Goal: Navigation & Orientation: Find specific page/section

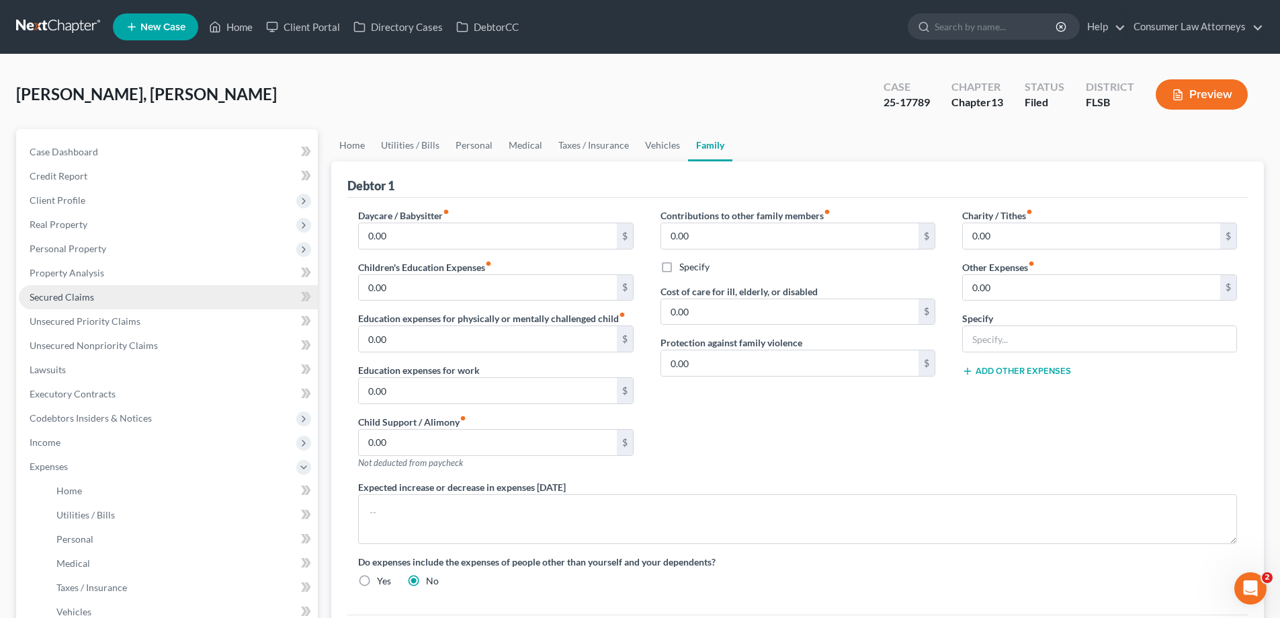
click at [48, 305] on link "Secured Claims" at bounding box center [168, 297] width 299 height 24
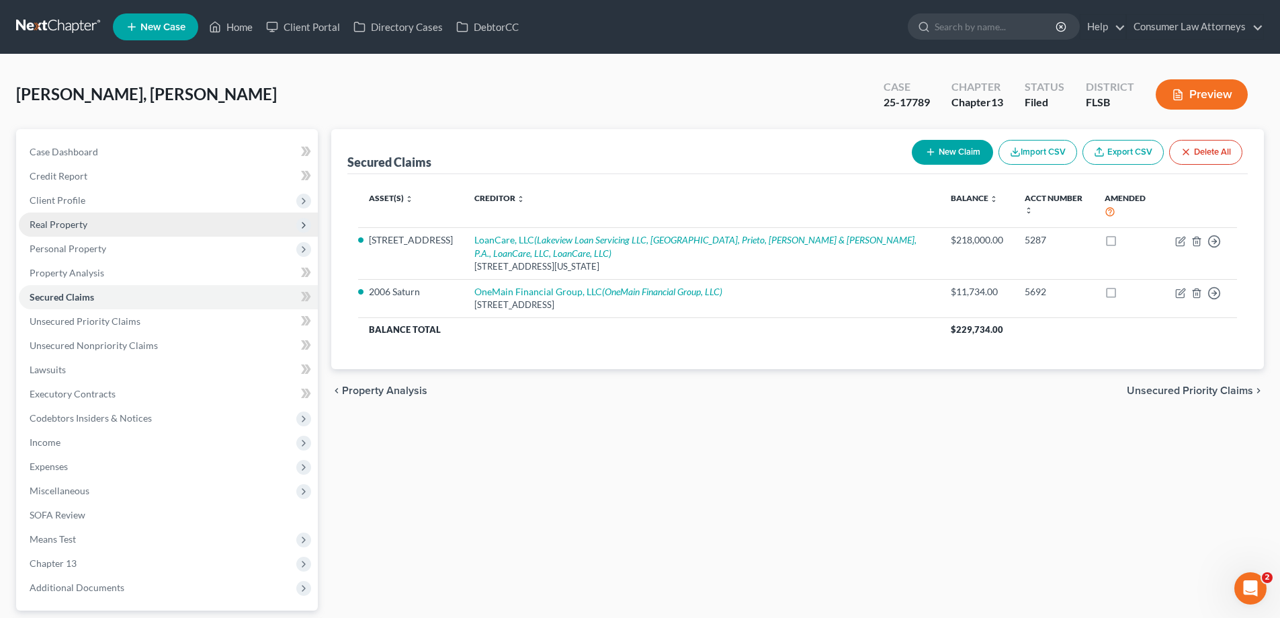
click at [85, 225] on span "Real Property" at bounding box center [59, 223] width 58 height 11
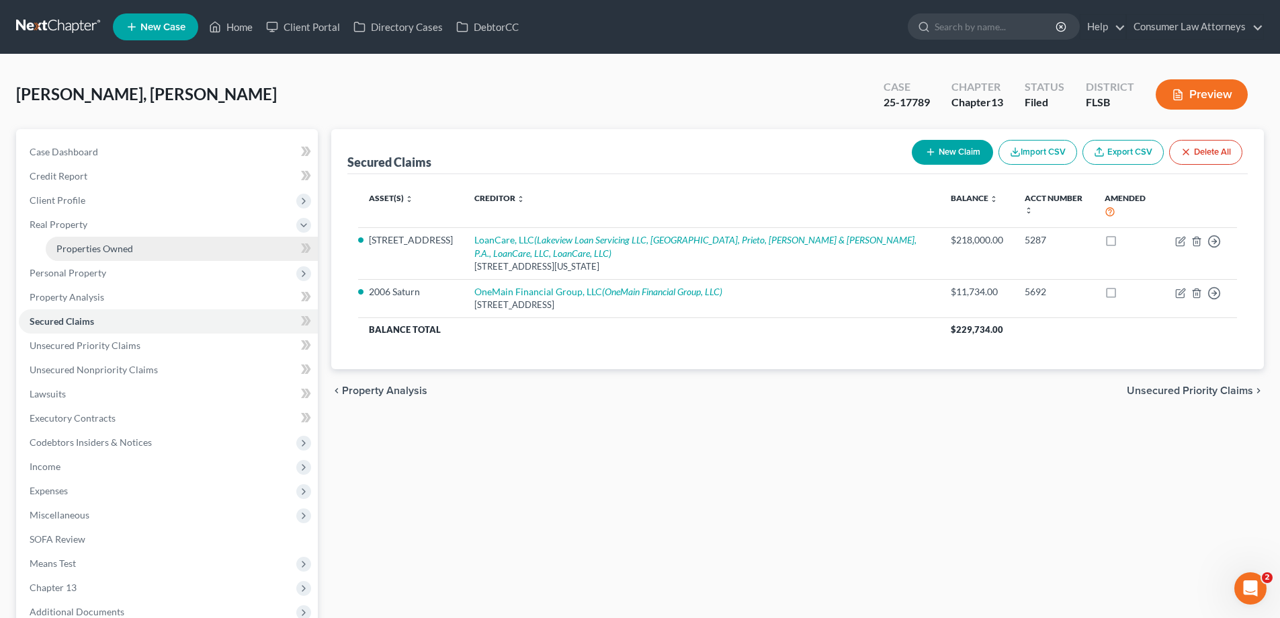
click at [97, 251] on span "Properties Owned" at bounding box center [94, 248] width 77 height 11
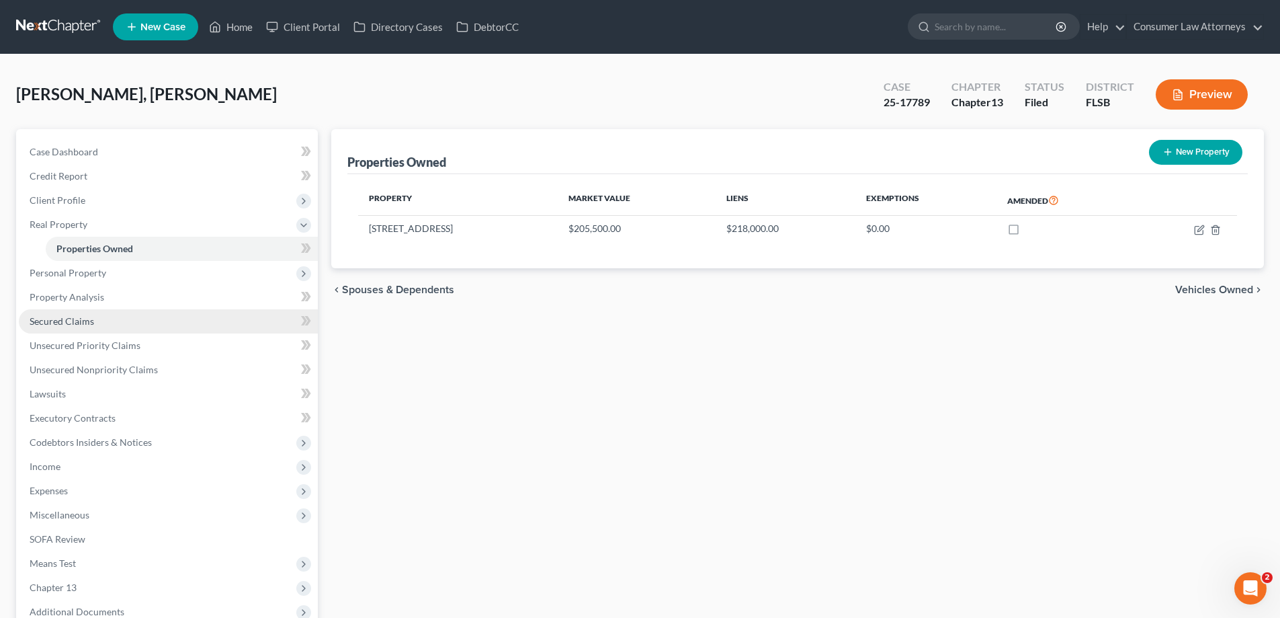
click at [56, 324] on span "Secured Claims" at bounding box center [62, 320] width 65 height 11
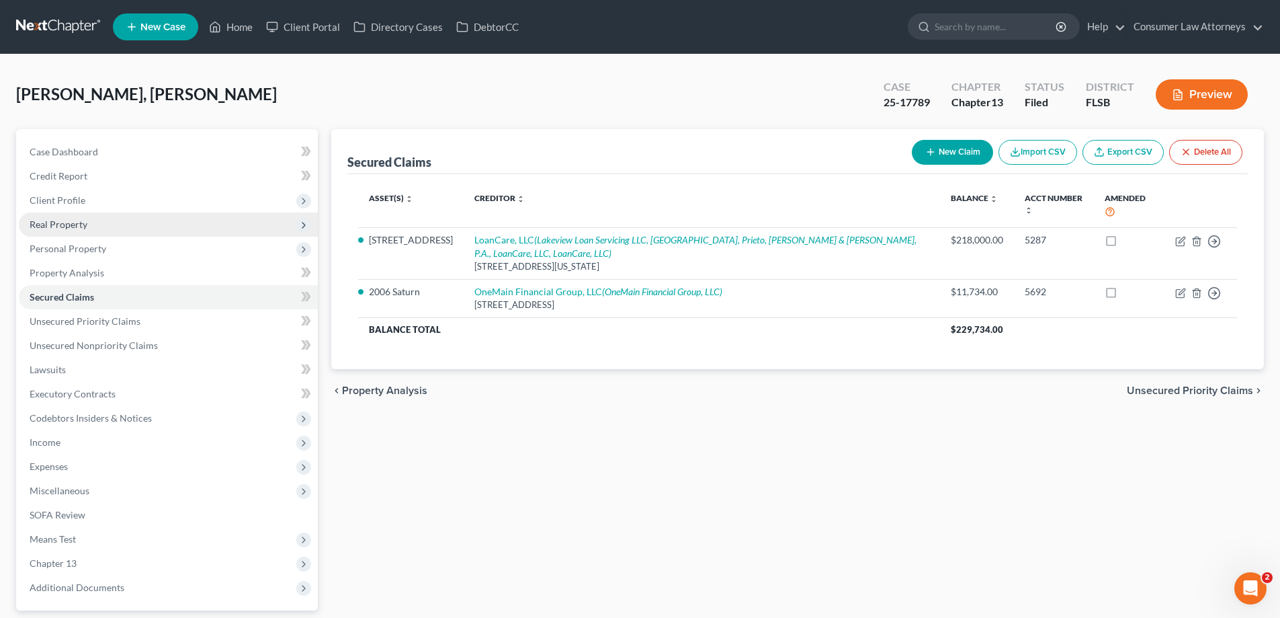
click at [53, 221] on span "Real Property" at bounding box center [59, 223] width 58 height 11
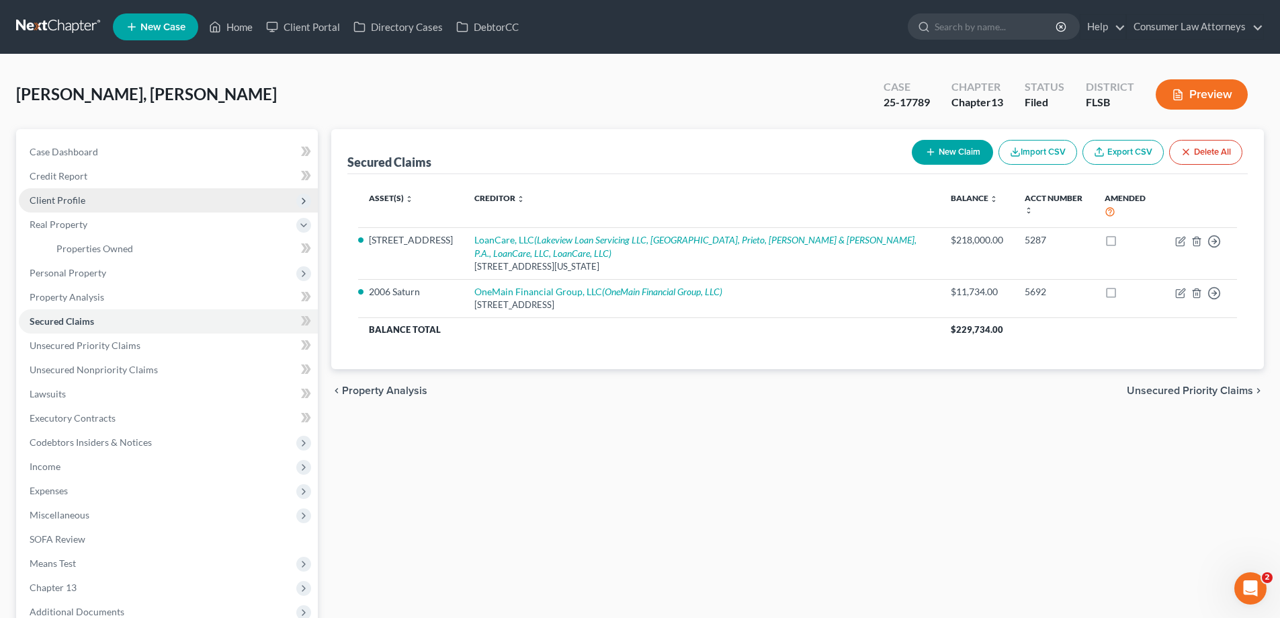
click at [63, 202] on span "Client Profile" at bounding box center [58, 199] width 56 height 11
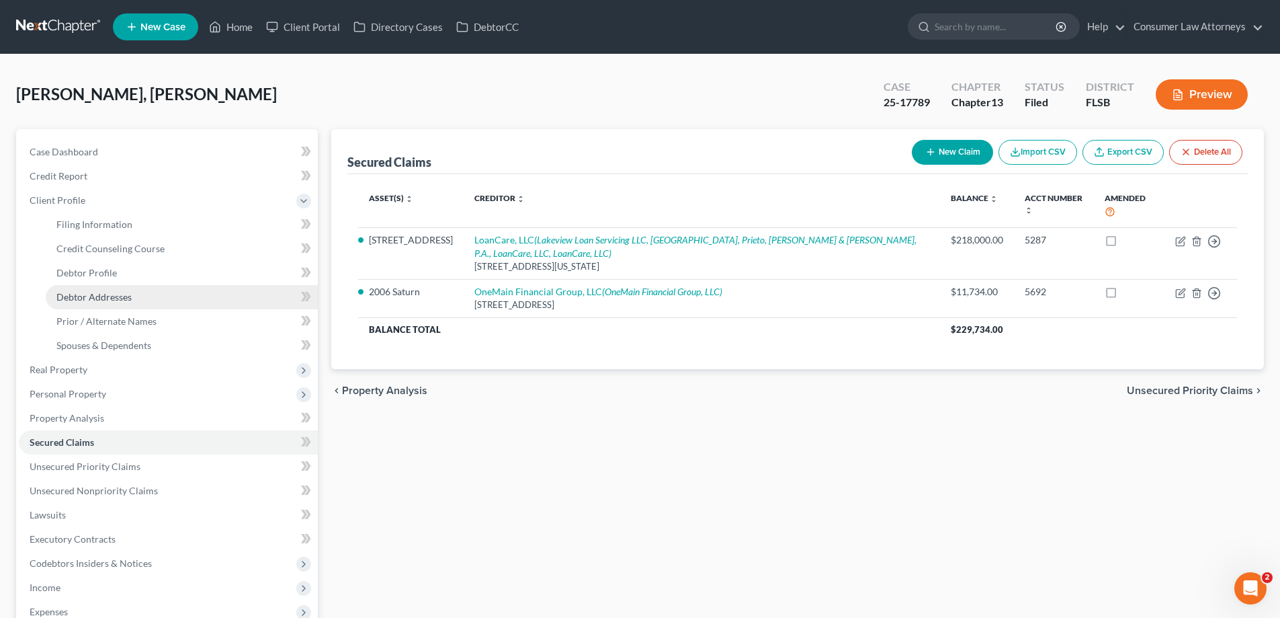
click at [82, 296] on span "Debtor Addresses" at bounding box center [93, 296] width 75 height 11
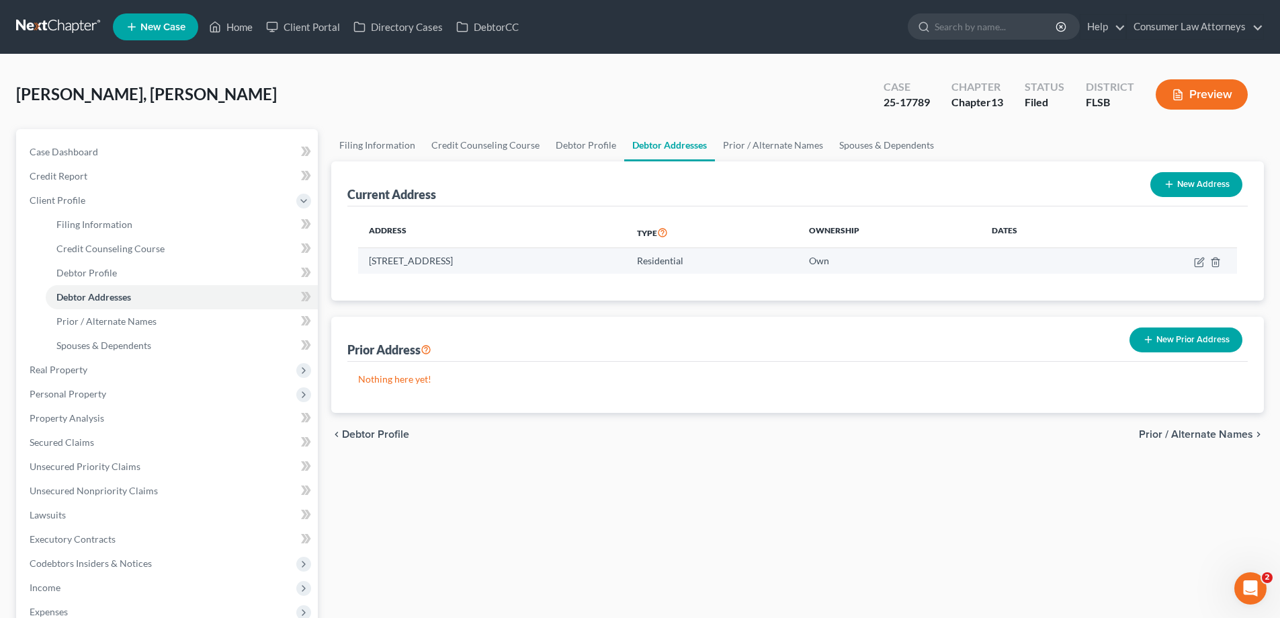
drag, startPoint x: 517, startPoint y: 263, endPoint x: 468, endPoint y: 263, distance: 49.1
click at [481, 263] on td "[STREET_ADDRESS]" at bounding box center [492, 261] width 268 height 26
drag, startPoint x: 368, startPoint y: 261, endPoint x: 534, endPoint y: 269, distance: 166.9
click at [534, 269] on td "[STREET_ADDRESS]" at bounding box center [492, 261] width 268 height 26
